Goal: Find specific page/section: Find specific page/section

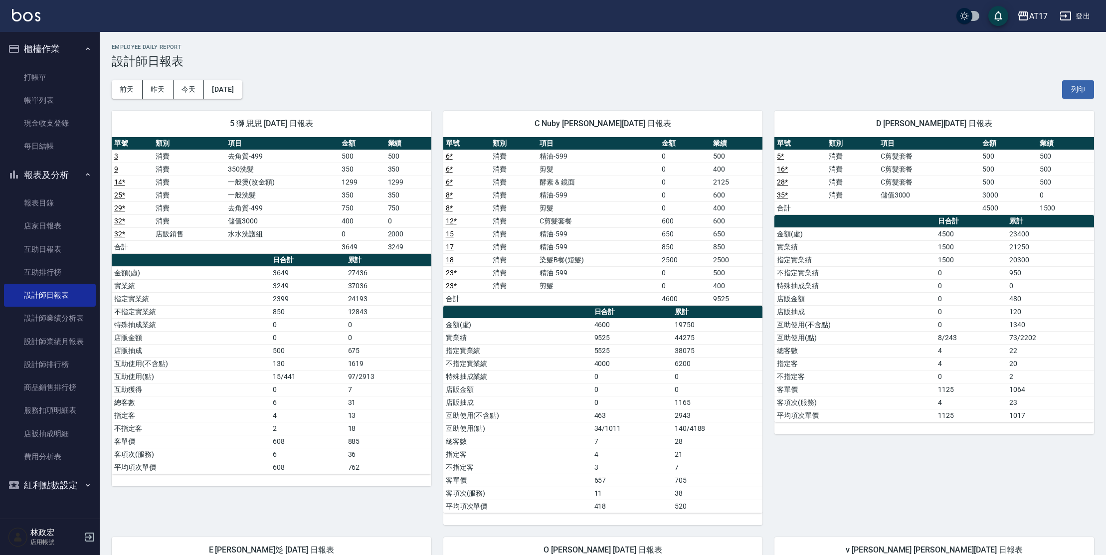
scroll to position [778, 0]
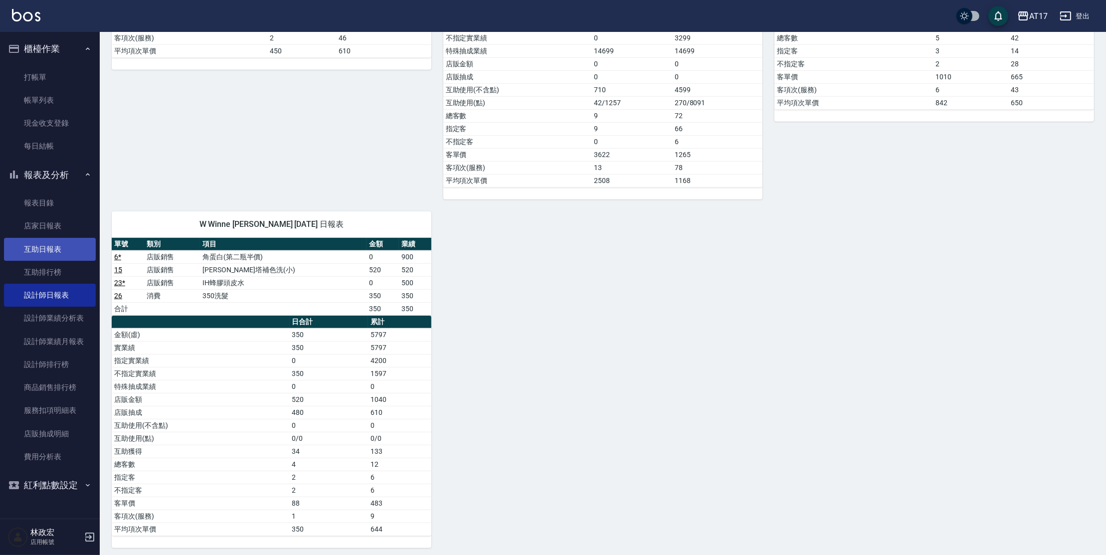
click at [28, 249] on link "互助日報表" at bounding box center [50, 249] width 92 height 23
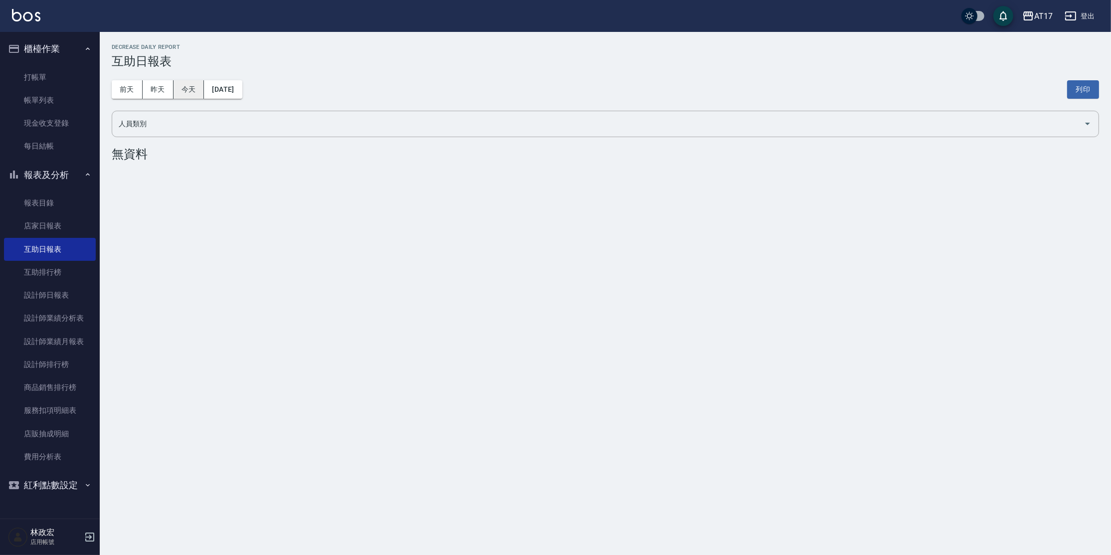
click at [196, 89] on button "今天" at bounding box center [188, 89] width 31 height 18
click at [168, 93] on button "昨天" at bounding box center [158, 89] width 31 height 18
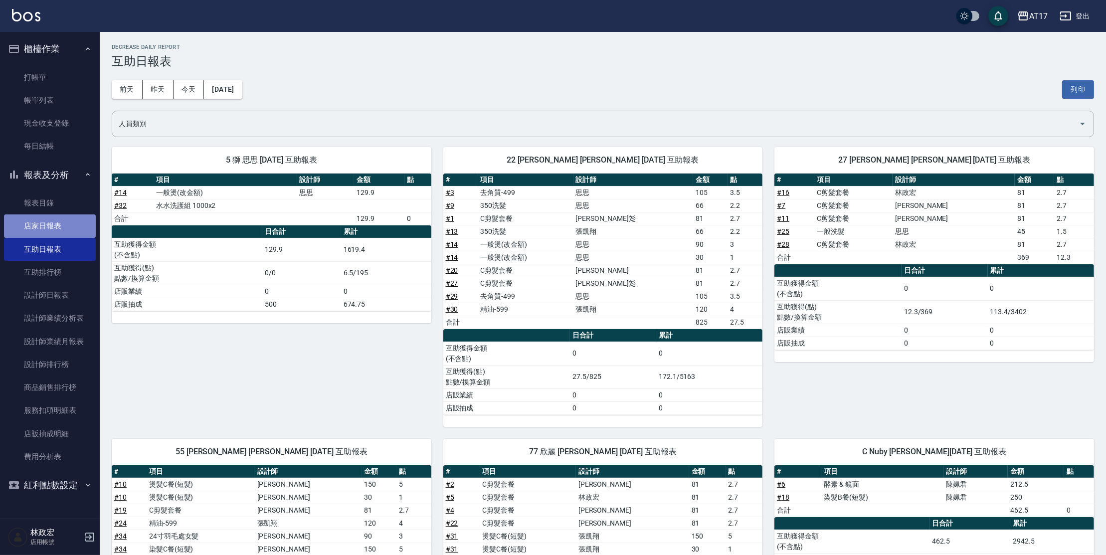
click at [69, 228] on link "店家日報表" at bounding box center [50, 225] width 92 height 23
